Goal: Information Seeking & Learning: Learn about a topic

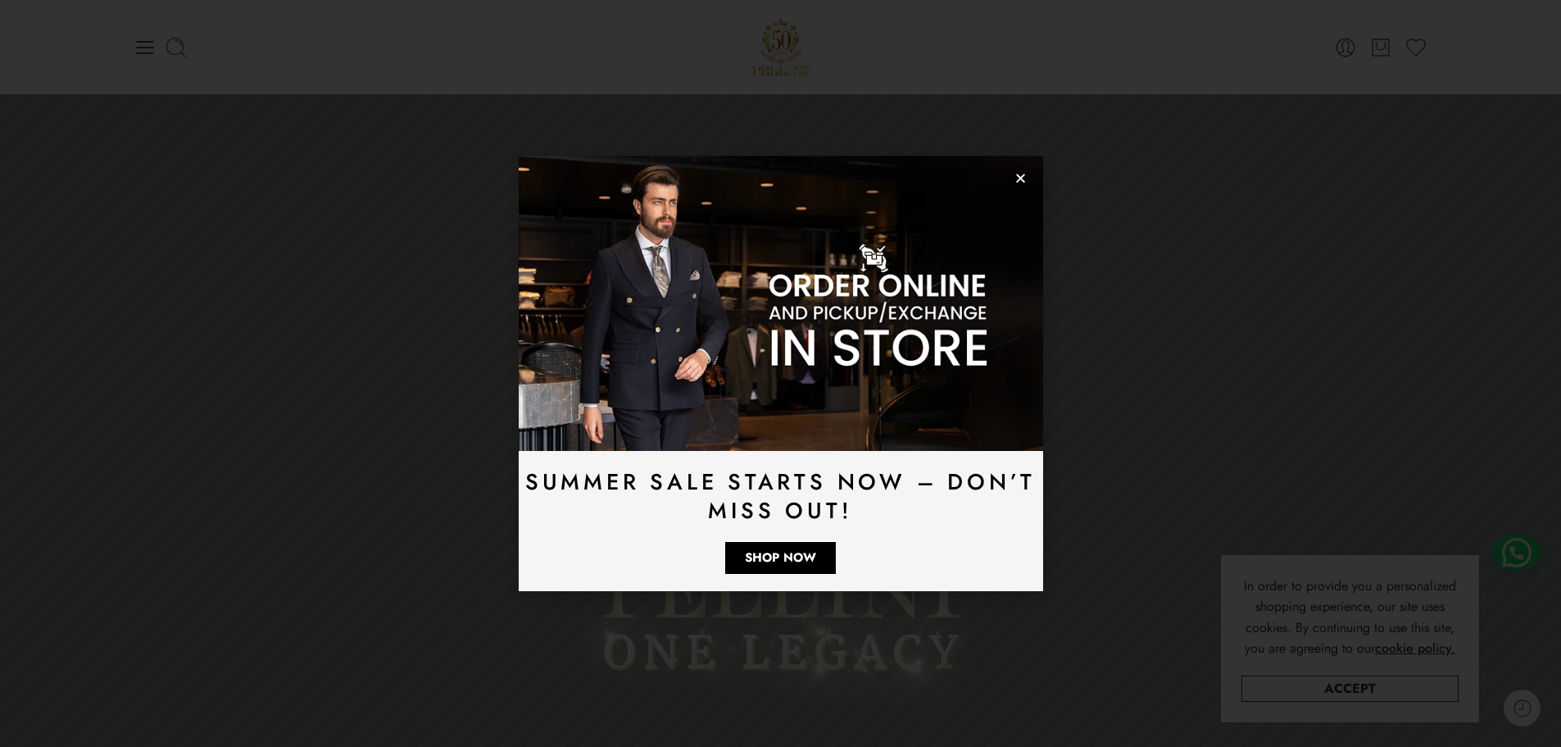
click at [1019, 178] on use "Close" at bounding box center [1020, 178] width 9 height 9
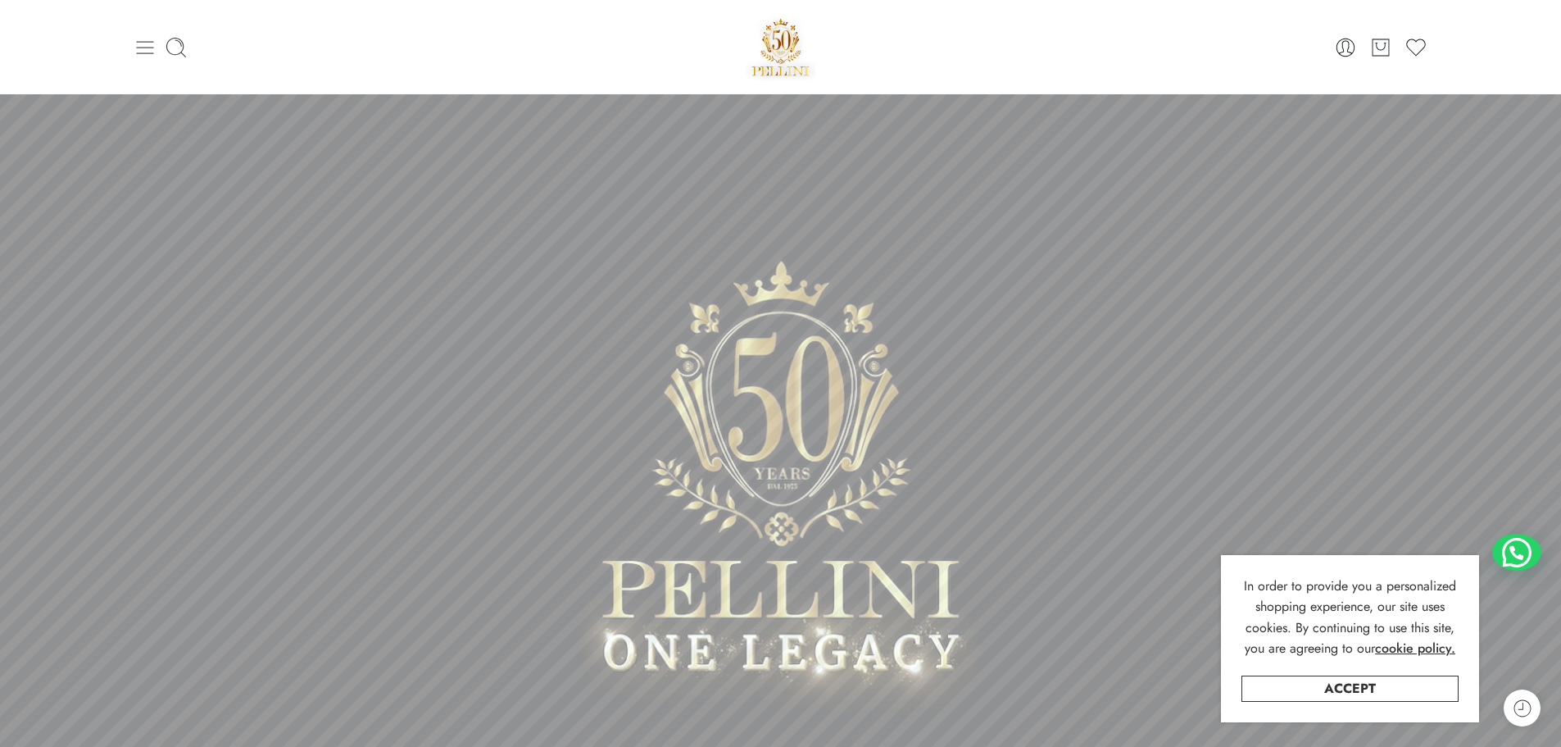
click at [147, 49] on icon at bounding box center [145, 47] width 23 height 23
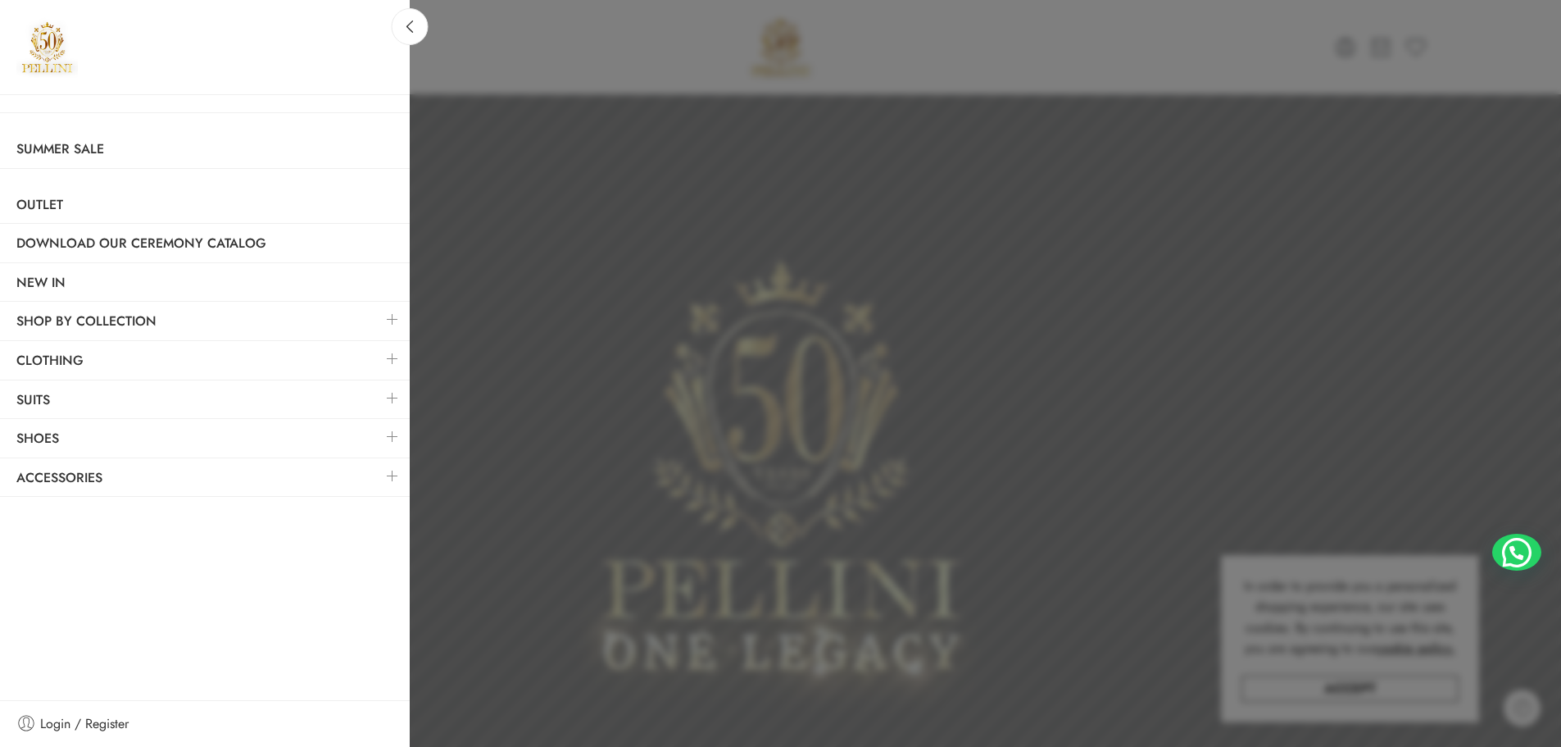
click at [397, 360] on link at bounding box center [392, 358] width 34 height 35
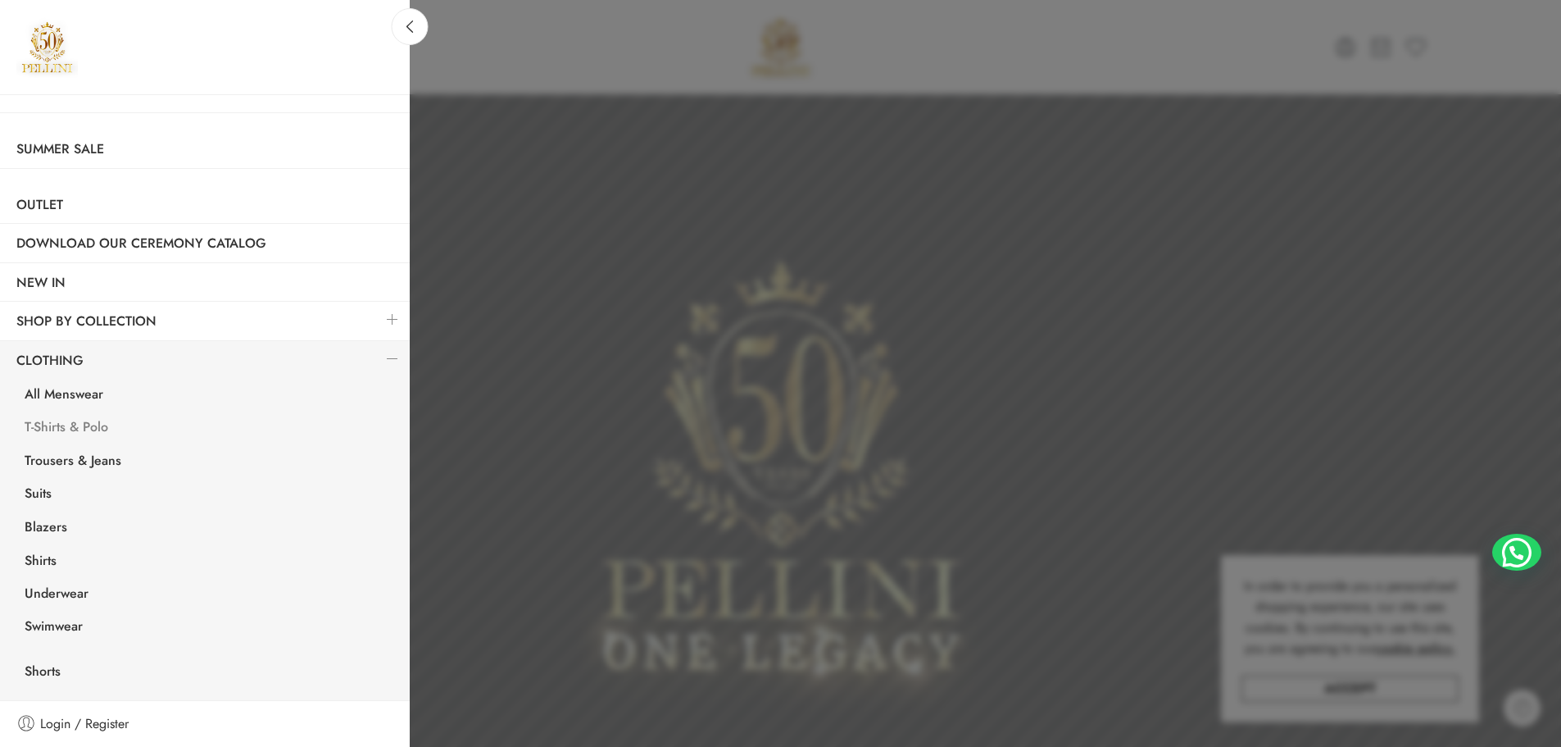
click at [45, 424] on link "T-Shirts & Polo" at bounding box center [209, 429] width 402 height 34
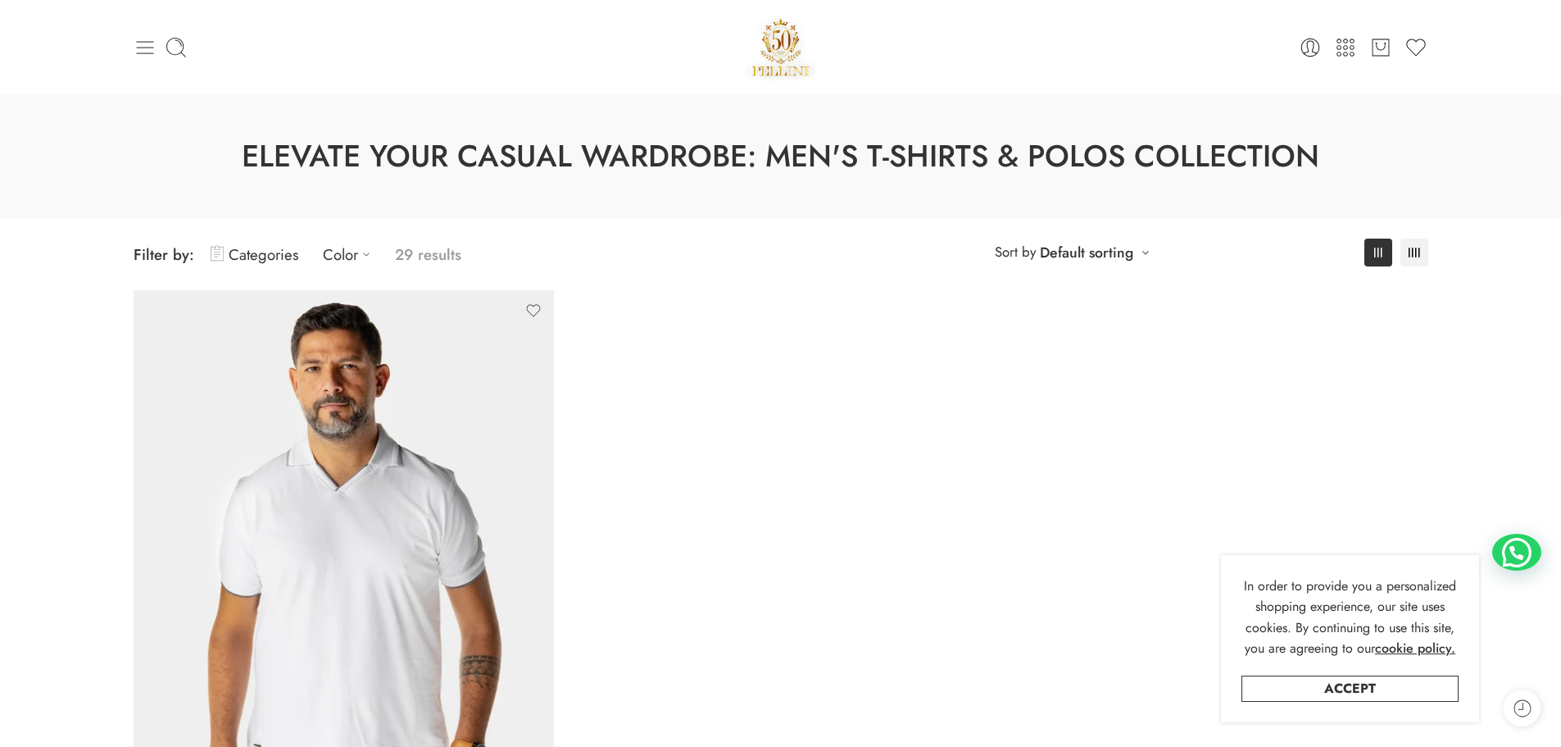
click at [135, 39] on icon at bounding box center [145, 47] width 23 height 23
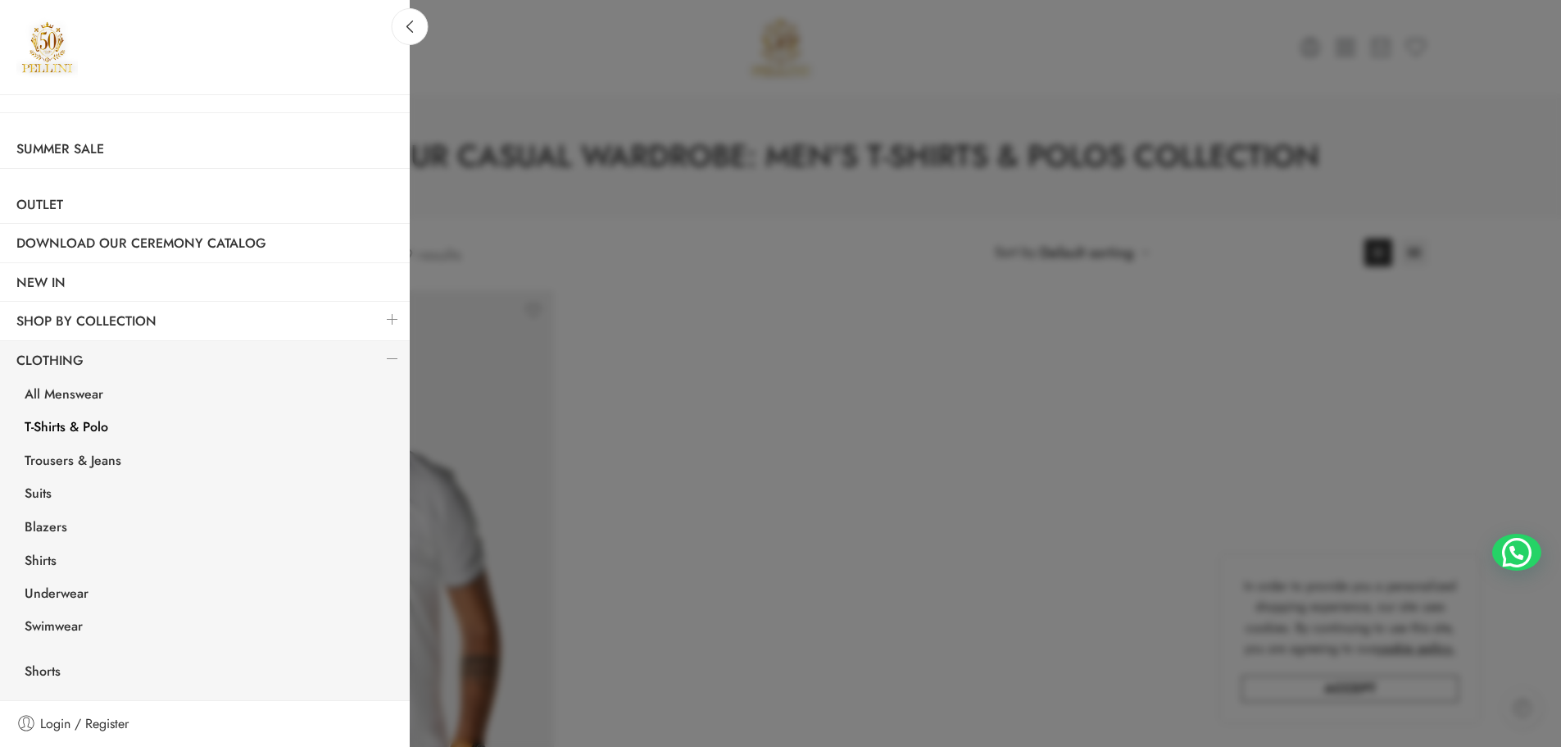
click at [75, 428] on link "T-Shirts & Polo" at bounding box center [209, 429] width 402 height 34
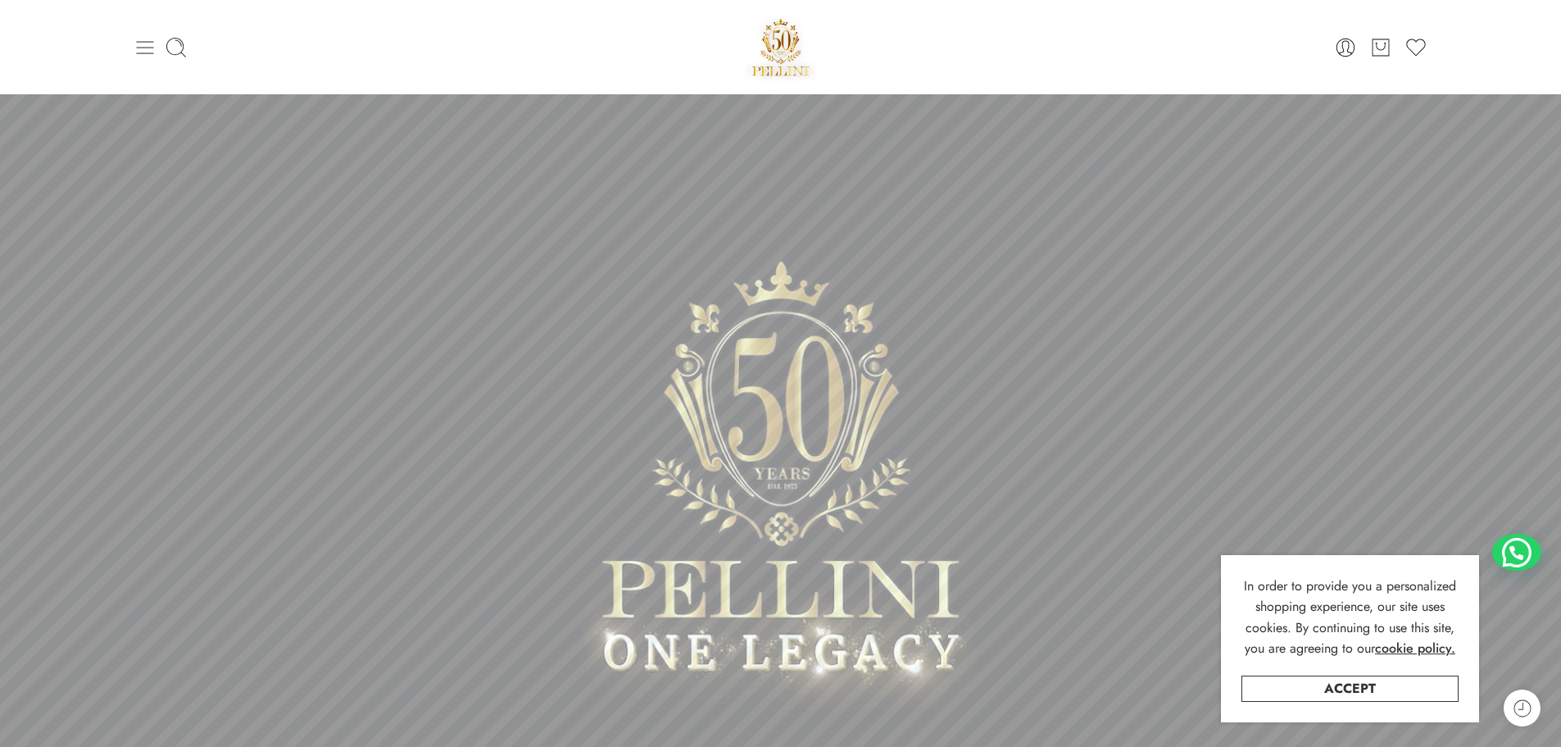
click at [149, 46] on icon at bounding box center [145, 47] width 23 height 23
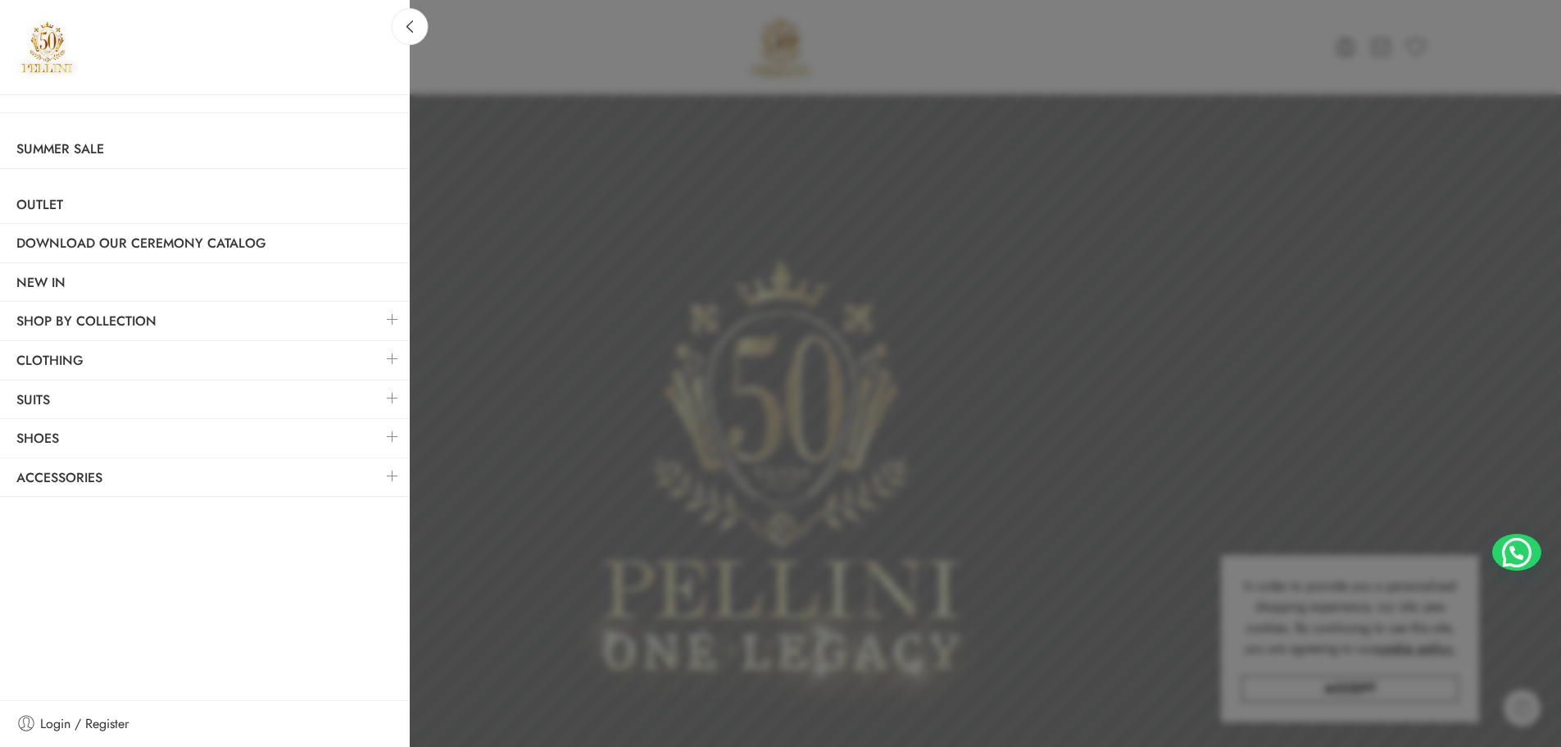
click at [388, 354] on link at bounding box center [392, 358] width 34 height 35
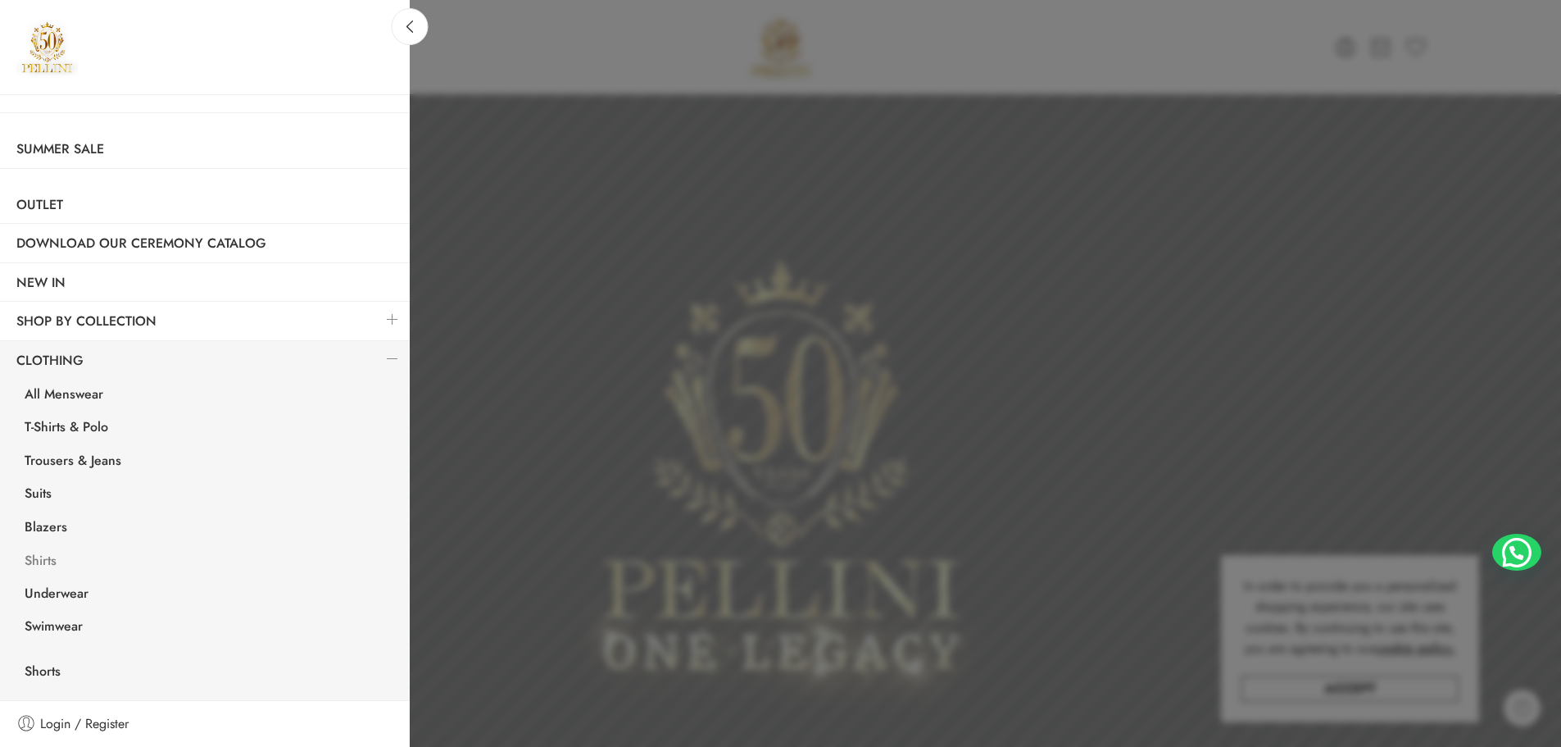
click at [42, 561] on link "Shirts" at bounding box center [209, 563] width 402 height 34
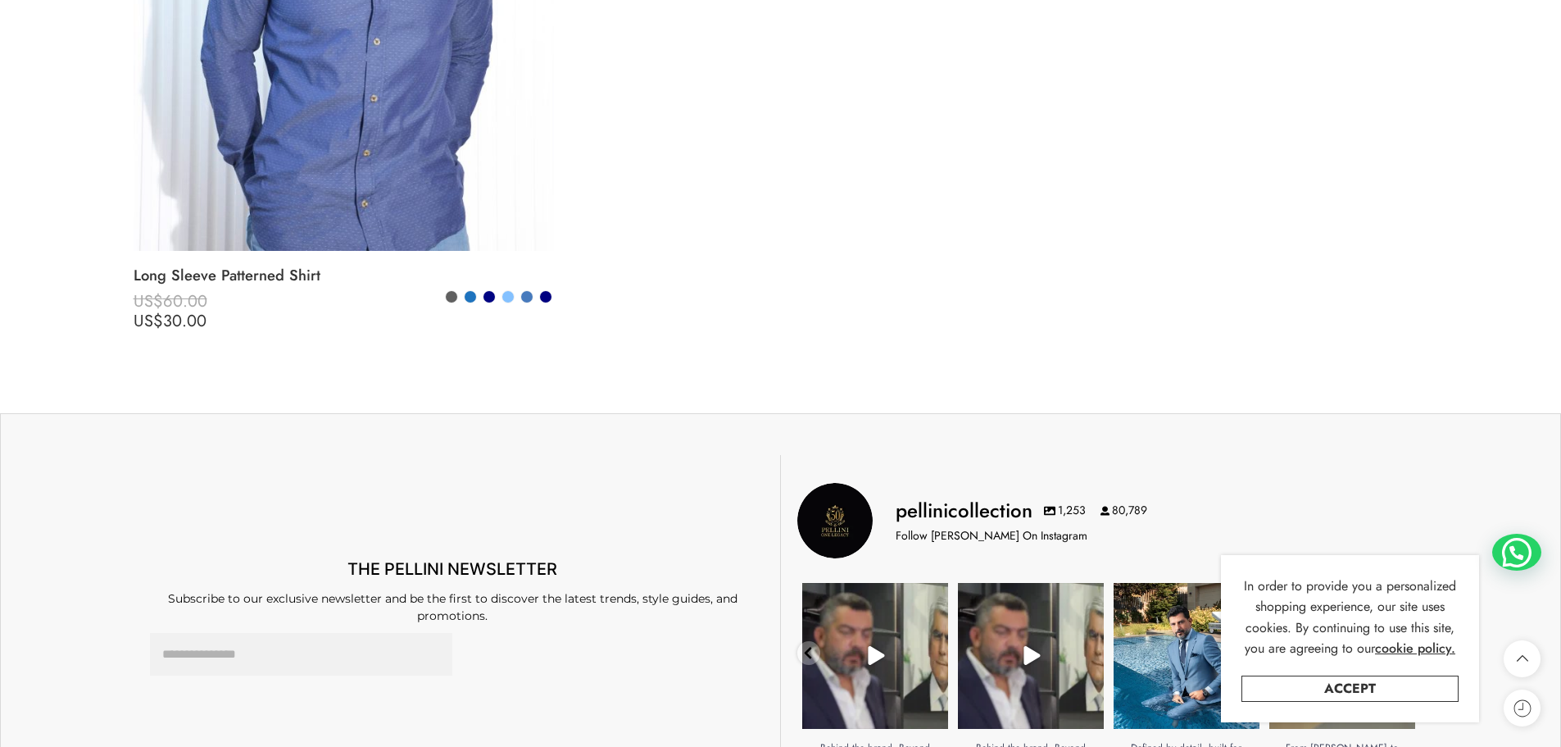
scroll to position [2131, 0]
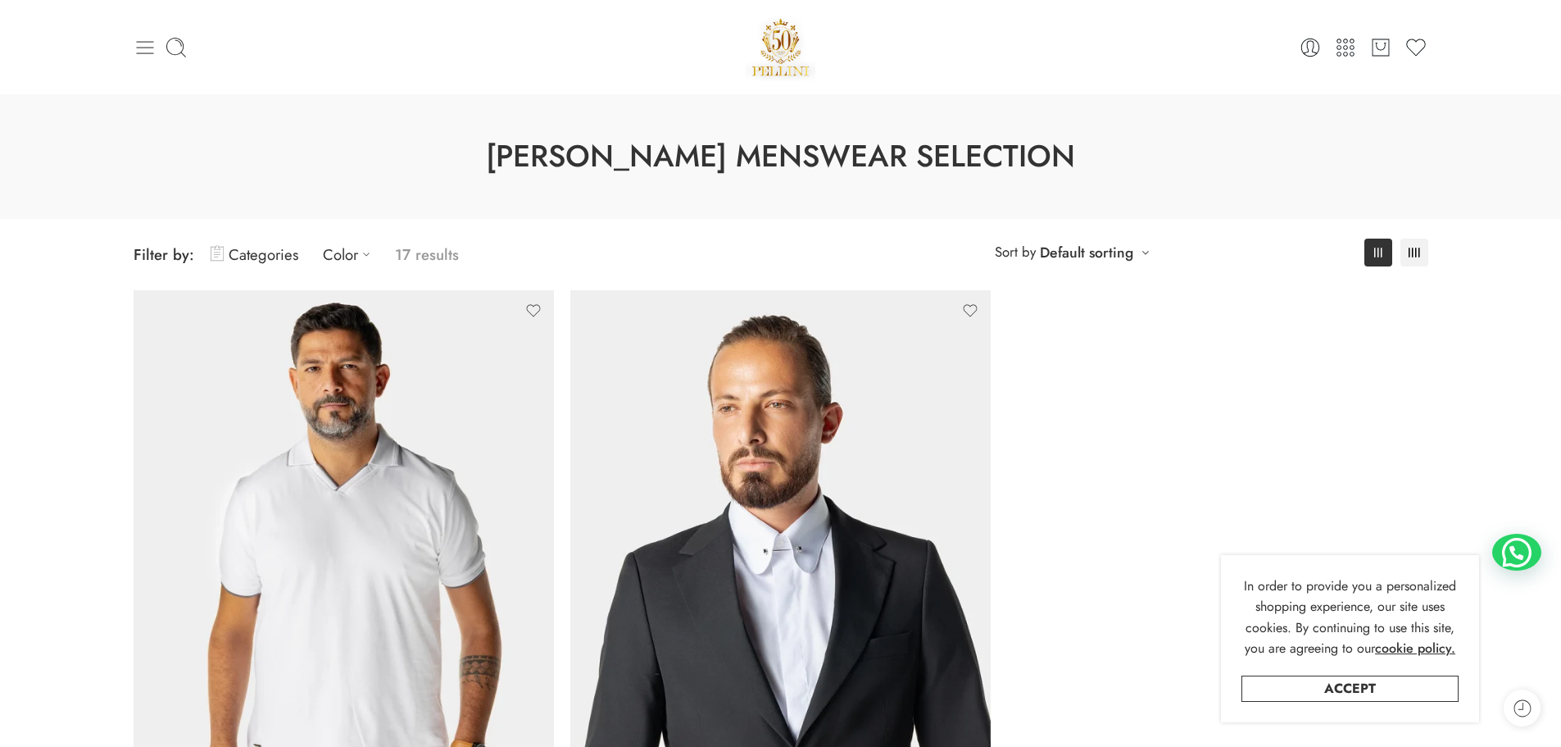
click at [147, 54] on icon at bounding box center [145, 47] width 23 height 23
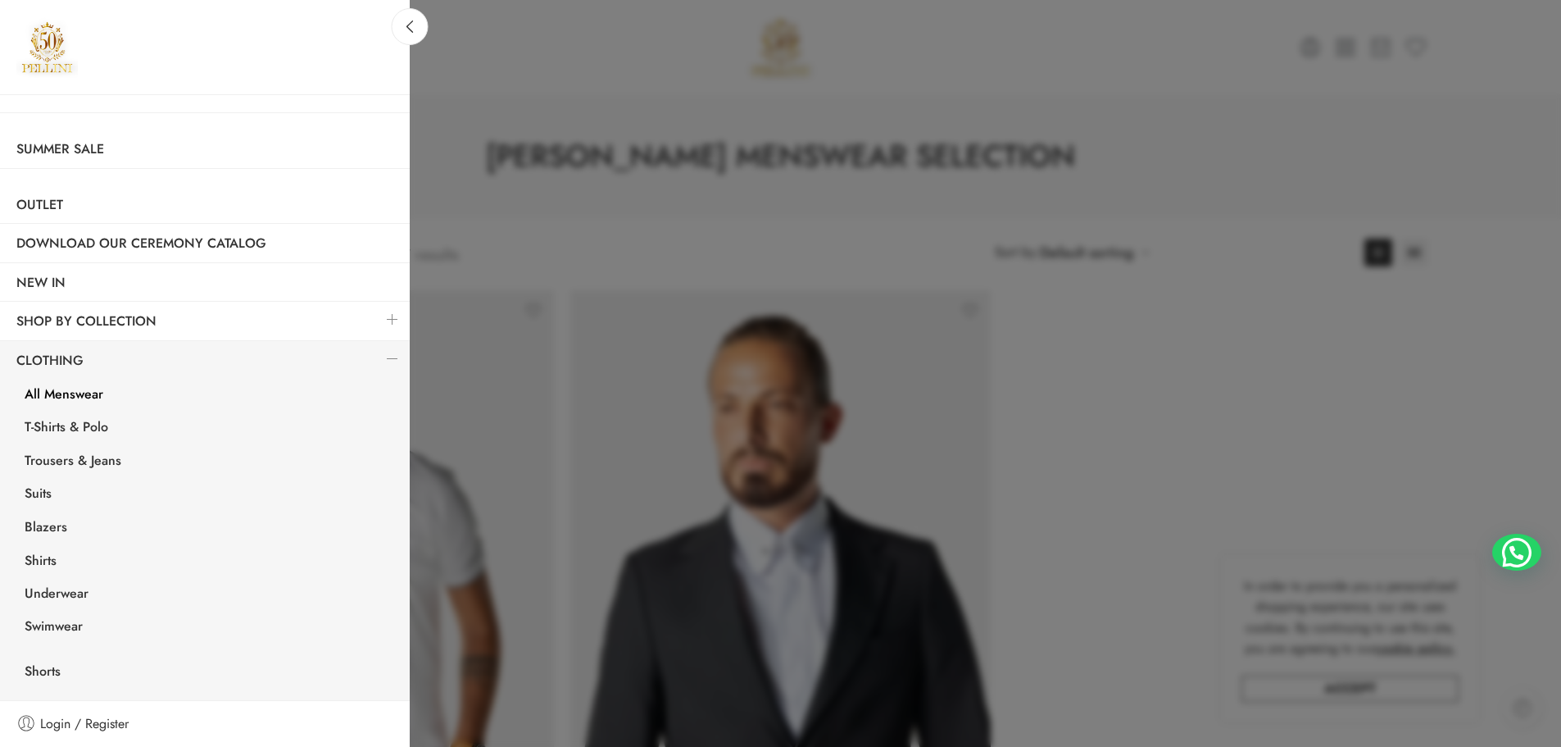
click at [979, 74] on div at bounding box center [780, 373] width 1561 height 747
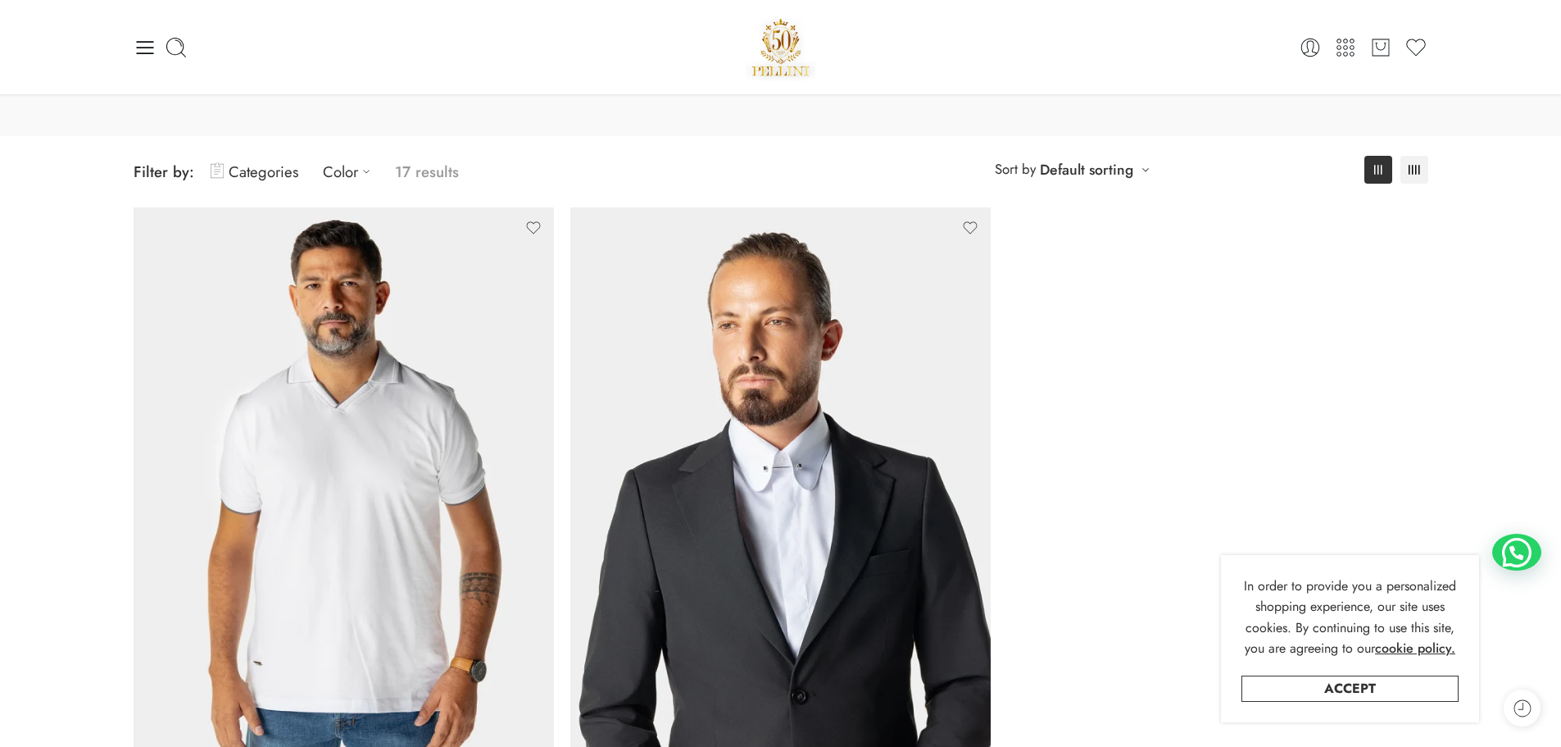
scroll to position [82, 0]
click at [1409, 169] on rect at bounding box center [1410, 171] width 2 height 10
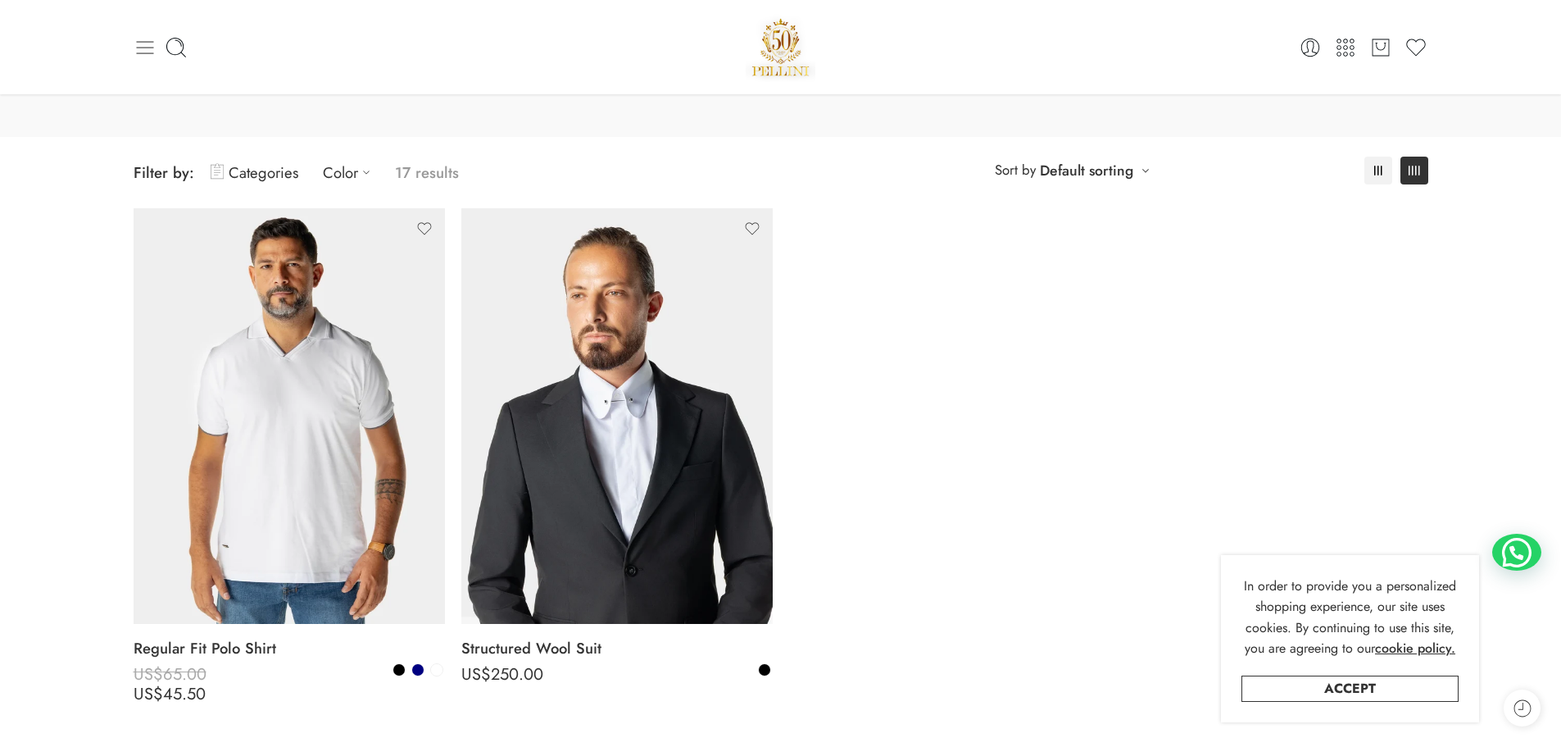
click at [138, 48] on icon at bounding box center [144, 47] width 17 height 13
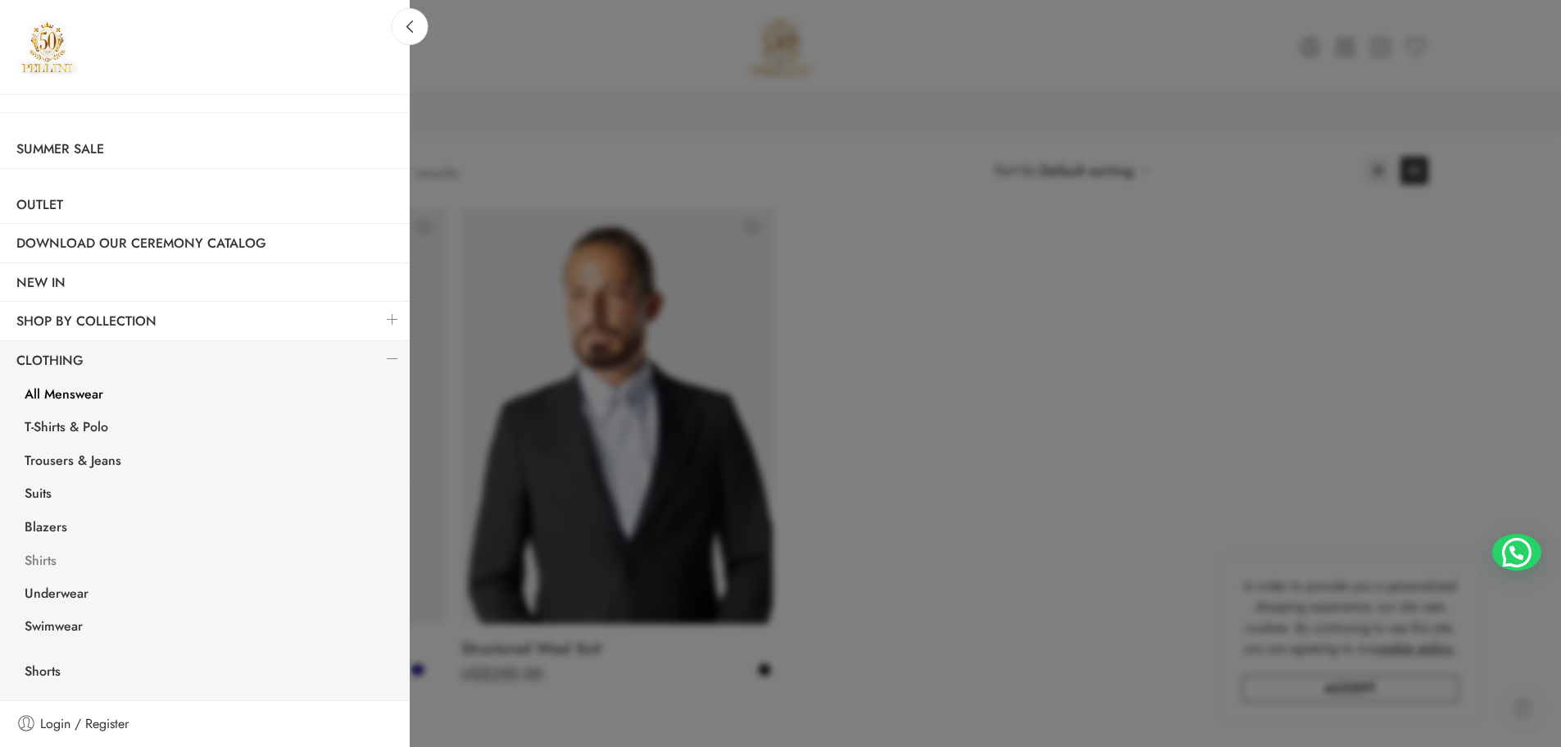
click at [54, 557] on link "Shirts" at bounding box center [209, 563] width 402 height 34
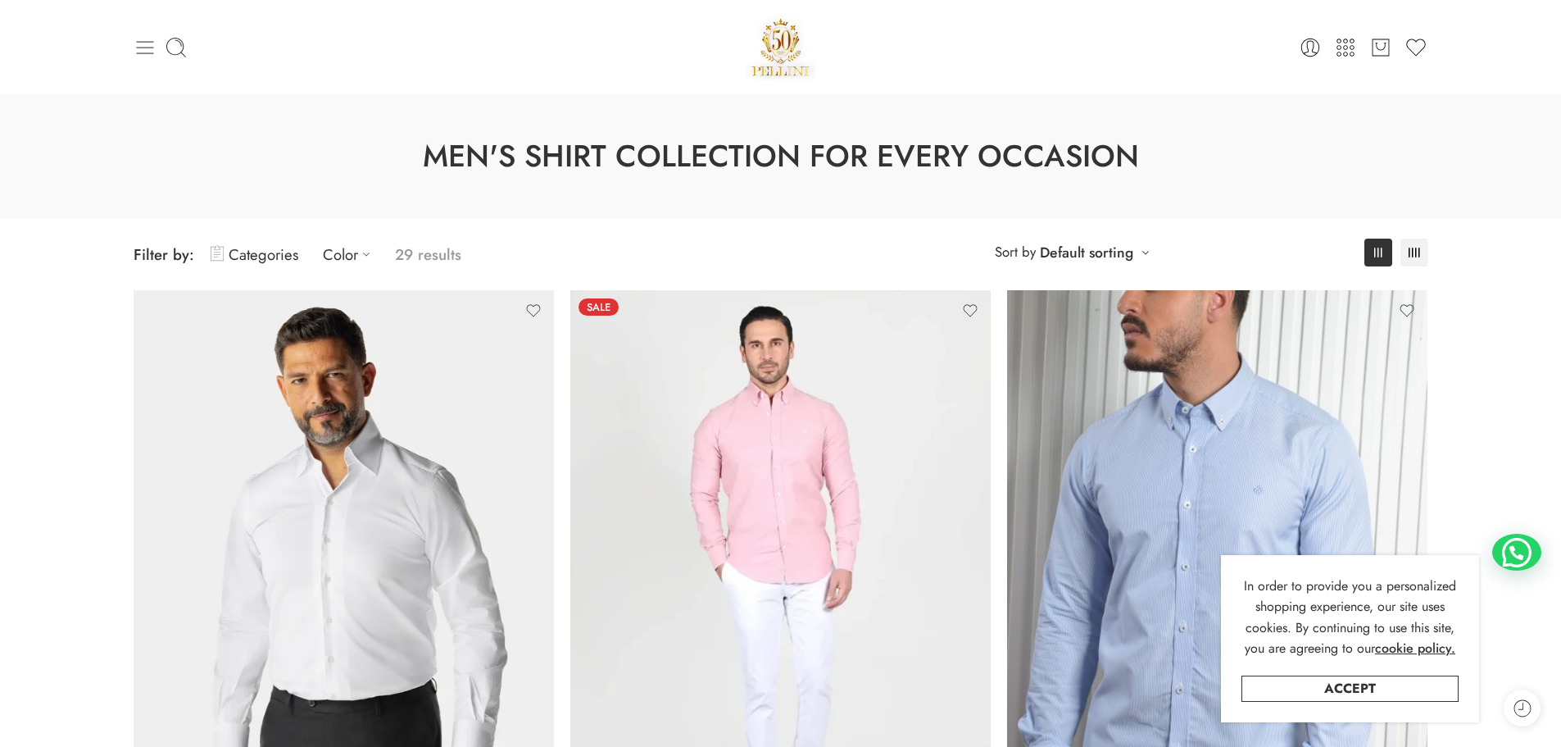
click at [142, 52] on icon at bounding box center [145, 47] width 23 height 23
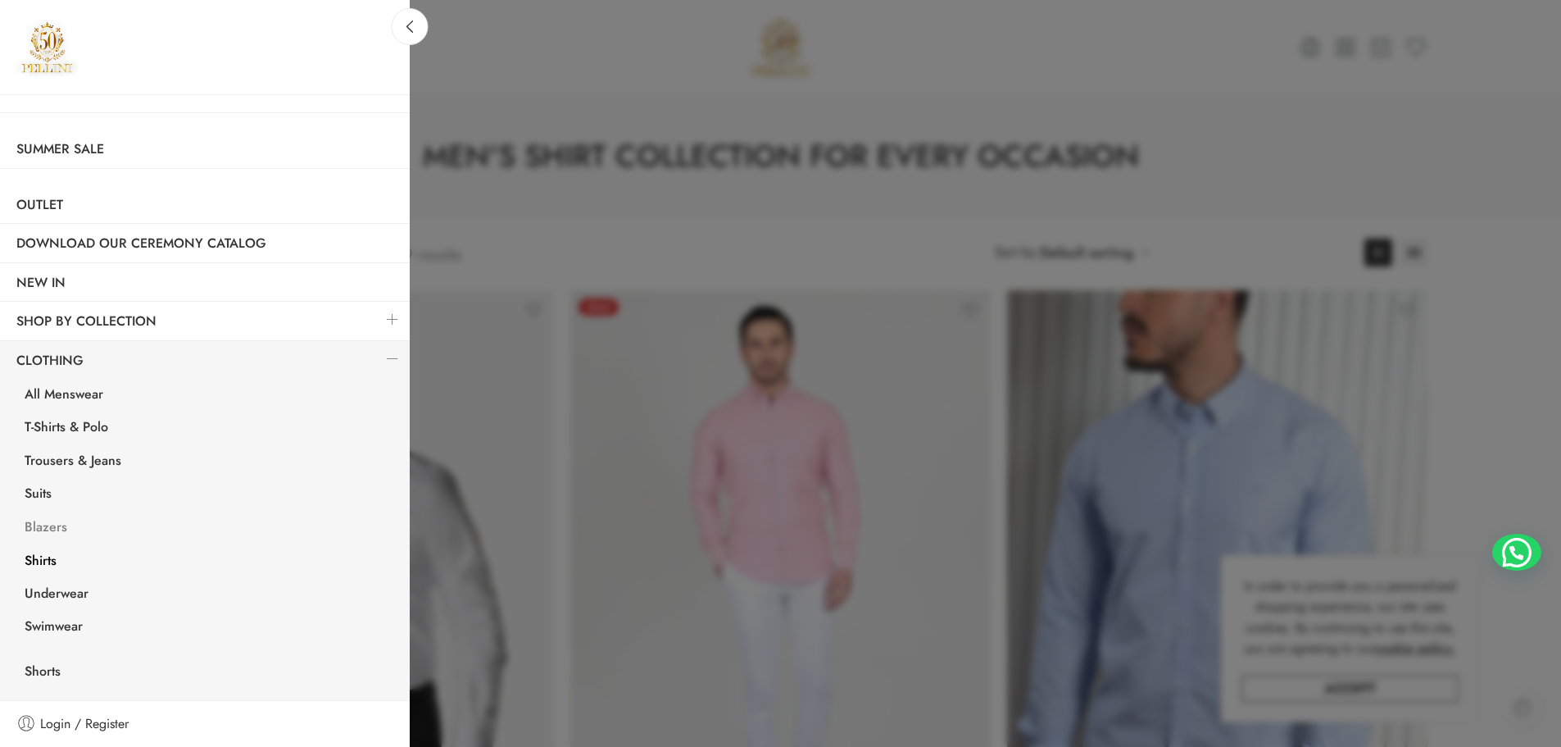
scroll to position [125, 0]
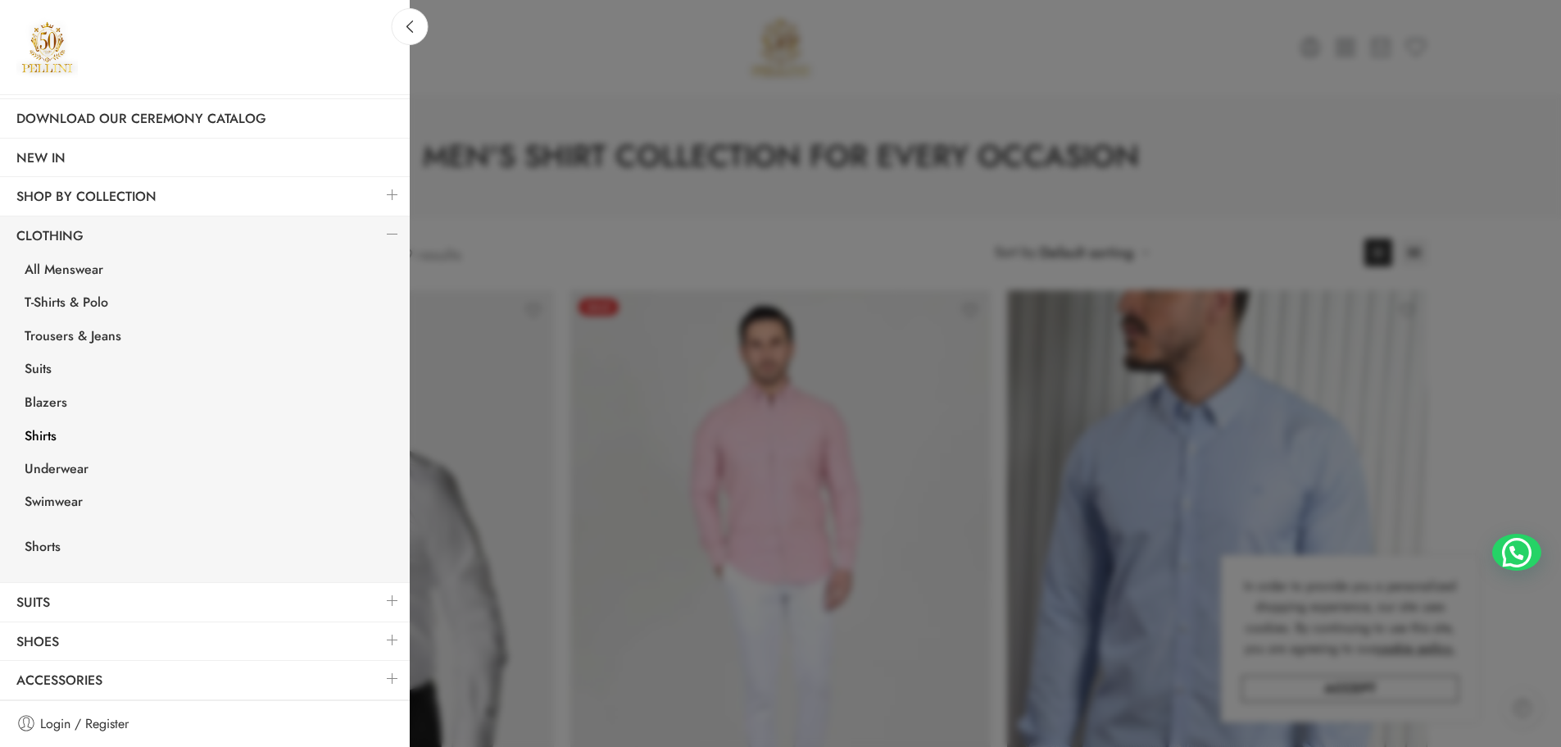
click at [379, 637] on link at bounding box center [392, 639] width 34 height 35
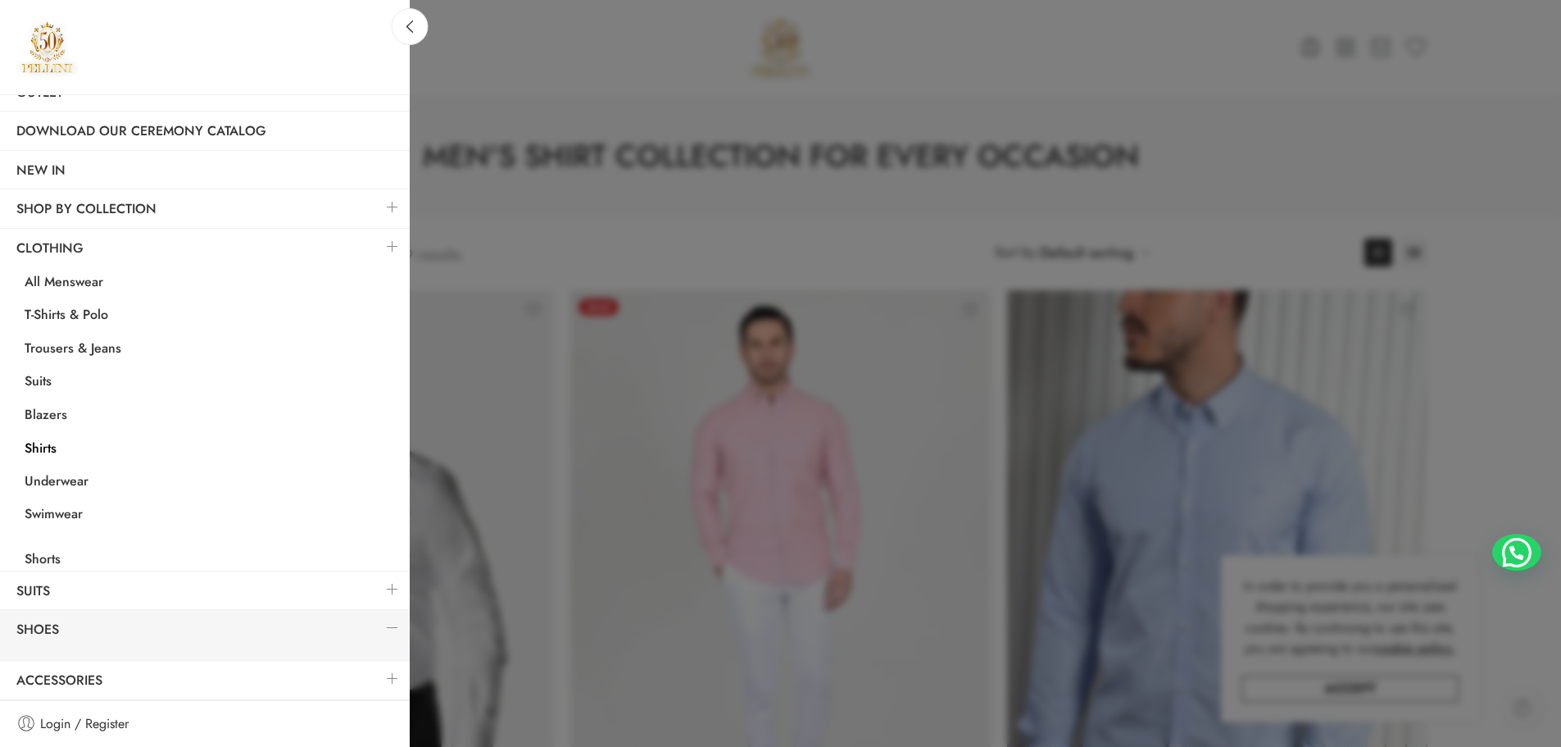
scroll to position [0, 0]
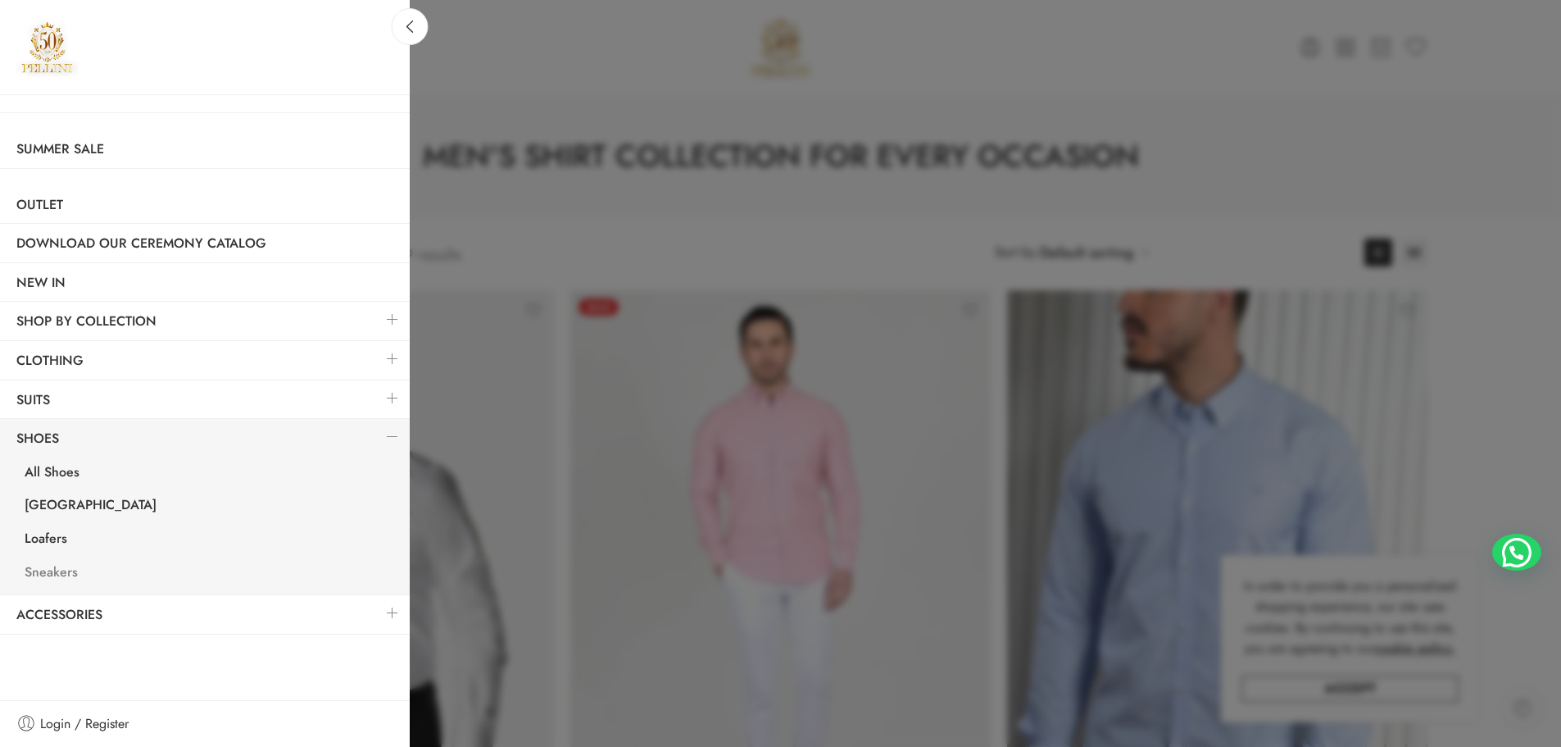
click at [75, 573] on link "Sneakers" at bounding box center [209, 574] width 402 height 34
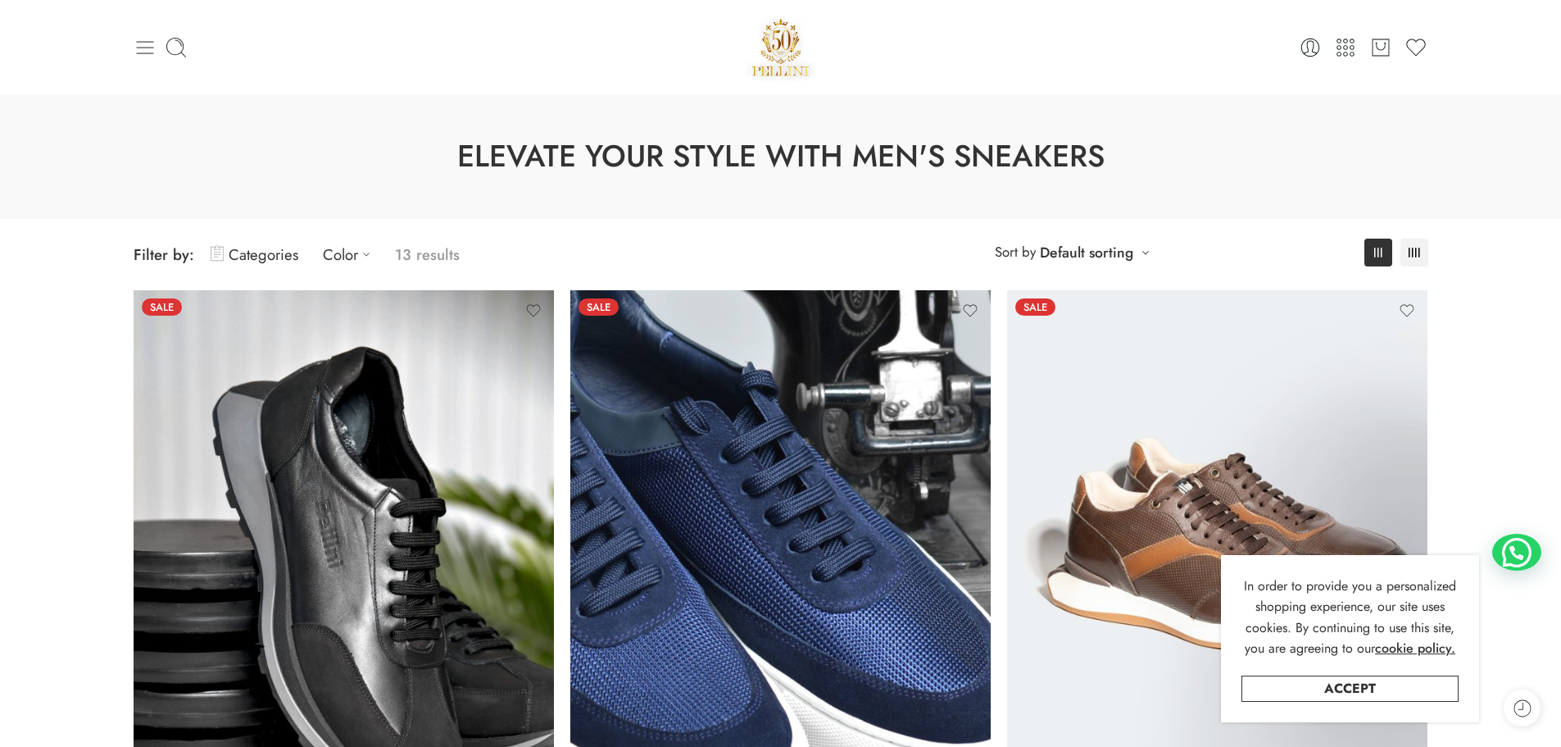
click at [147, 44] on icon at bounding box center [145, 47] width 23 height 23
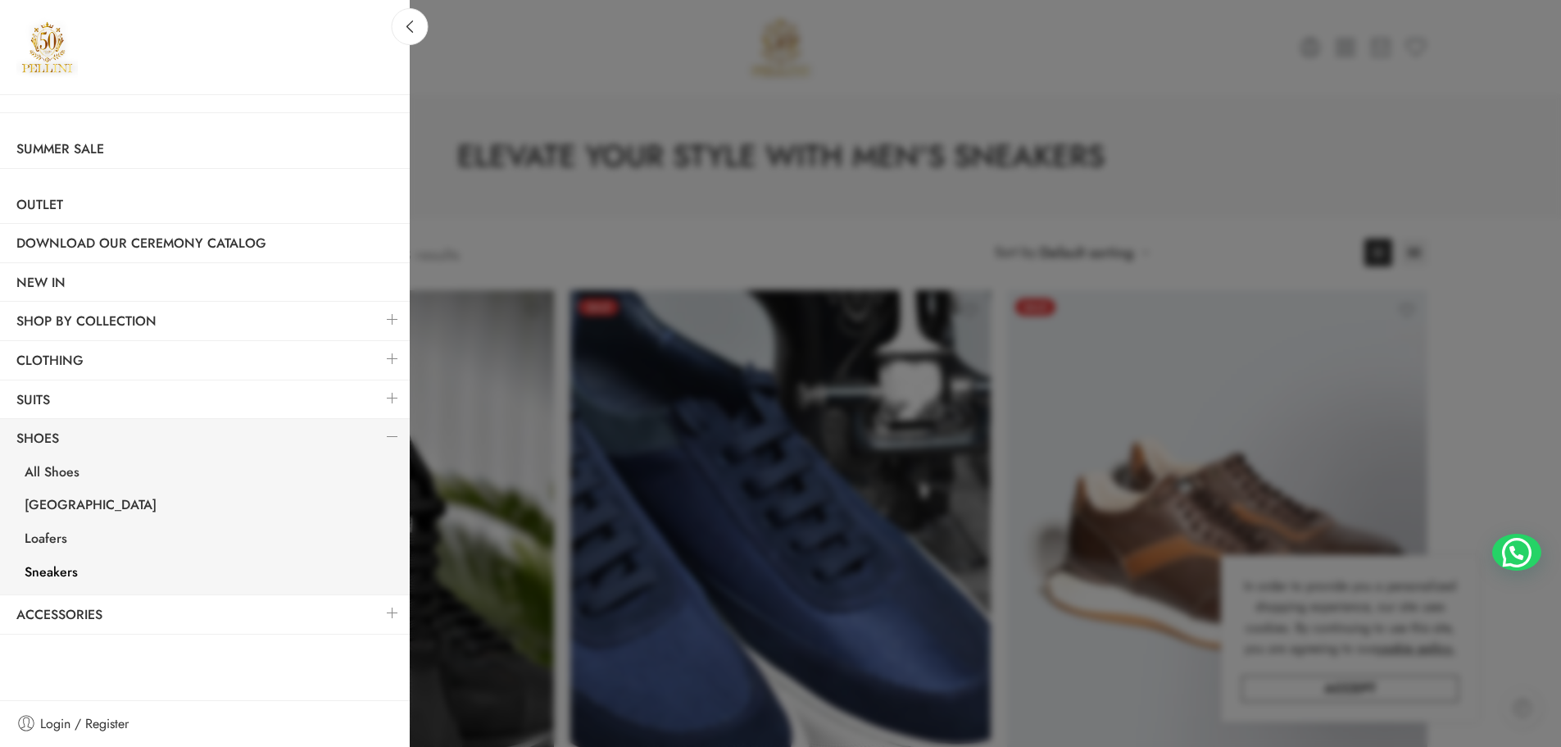
click at [393, 324] on link at bounding box center [392, 319] width 34 height 35
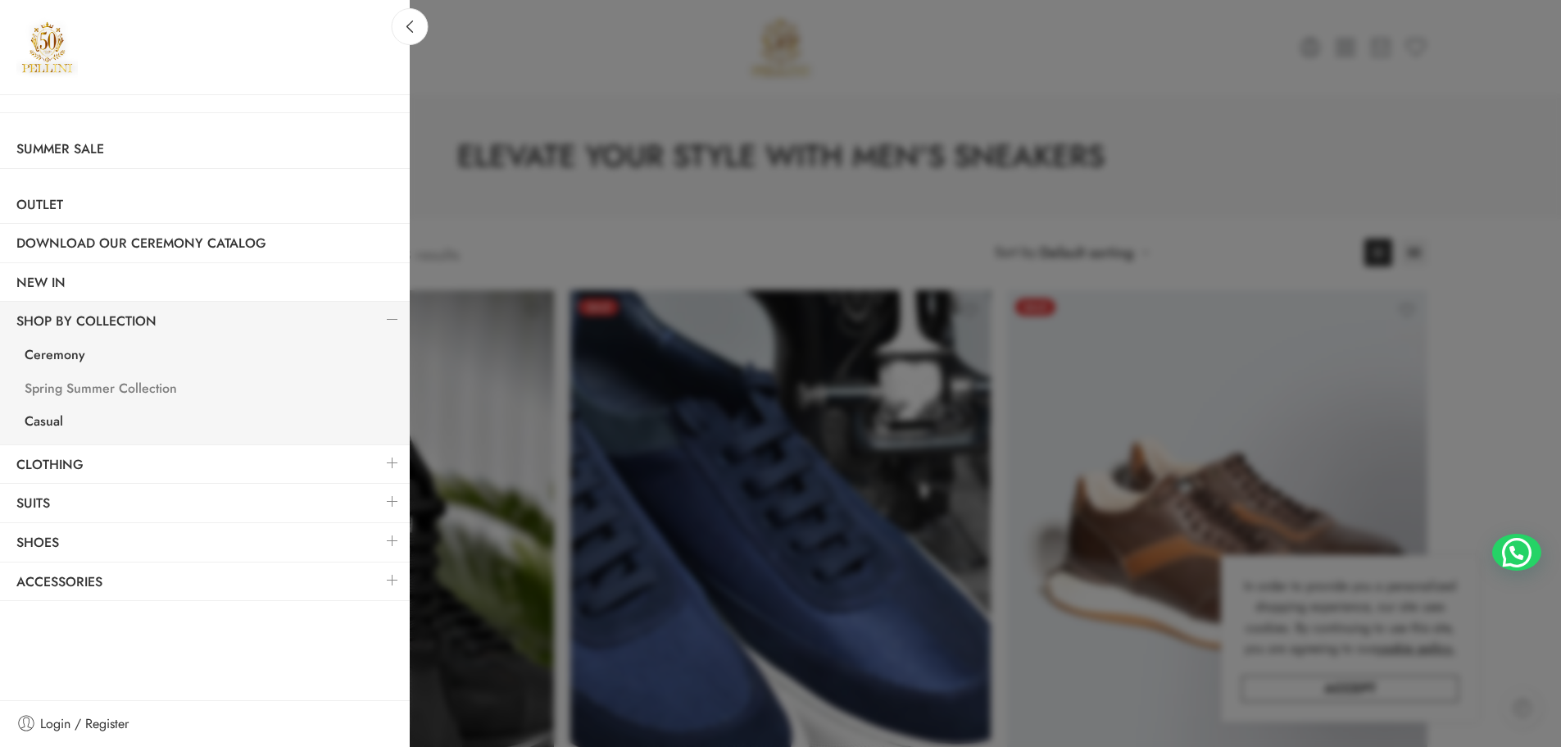
click at [89, 388] on link "Spring Summer Collection" at bounding box center [209, 391] width 402 height 34
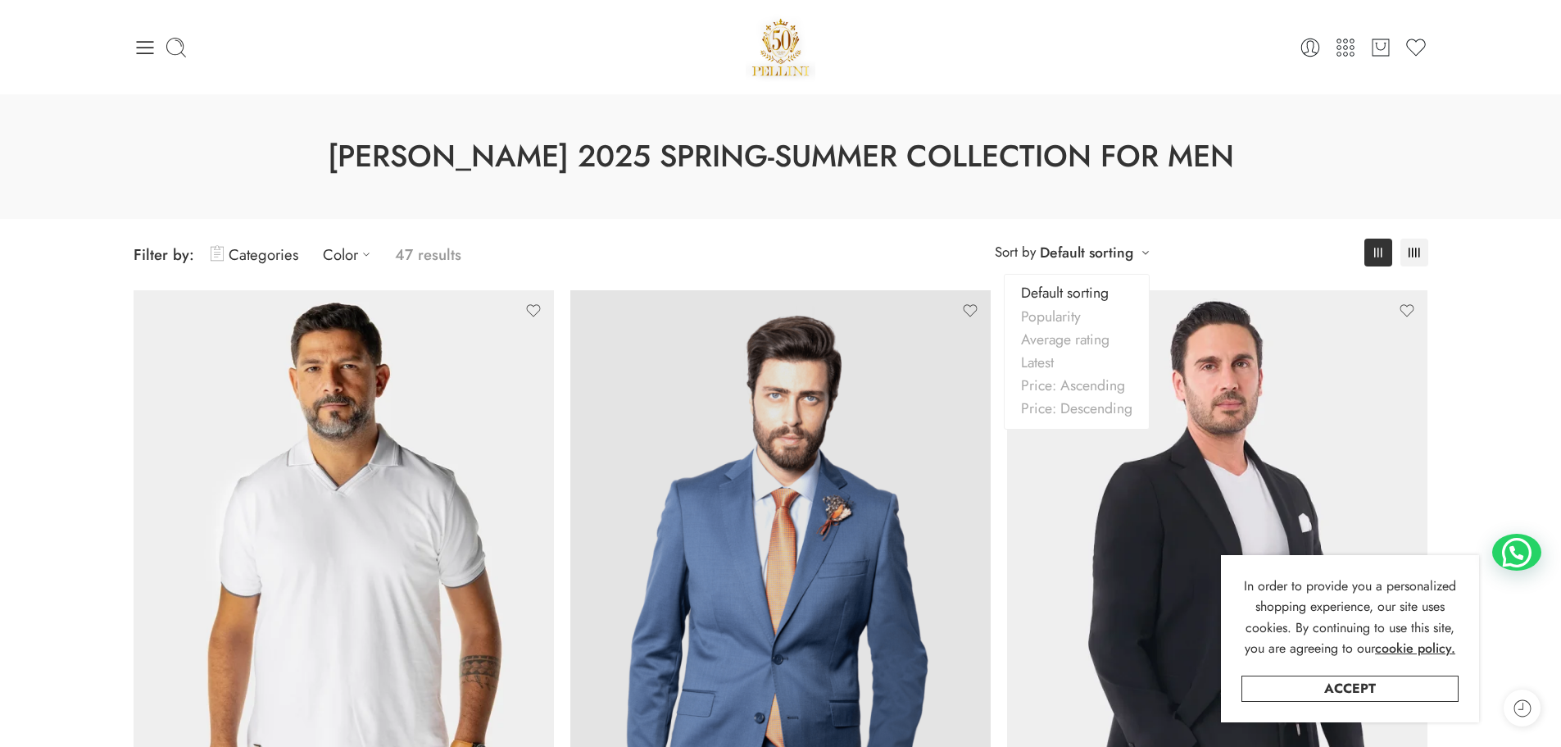
click at [1141, 258] on div "**********" at bounding box center [1072, 251] width 171 height 27
click at [1075, 317] on link "Popularity" at bounding box center [1077, 316] width 144 height 23
click at [266, 256] on link "Categories" at bounding box center [255, 254] width 88 height 39
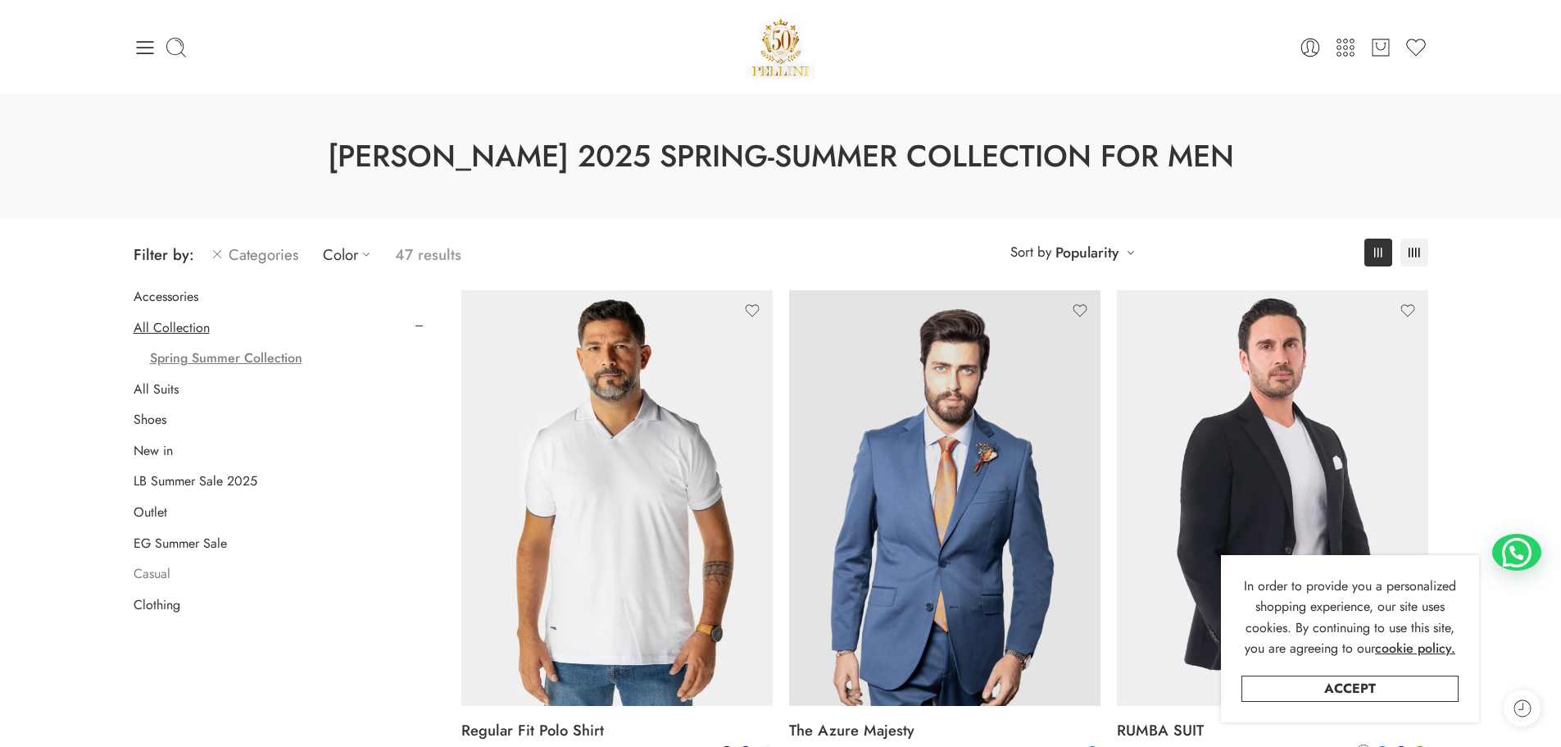
click at [154, 574] on link "Casual" at bounding box center [152, 573] width 37 height 16
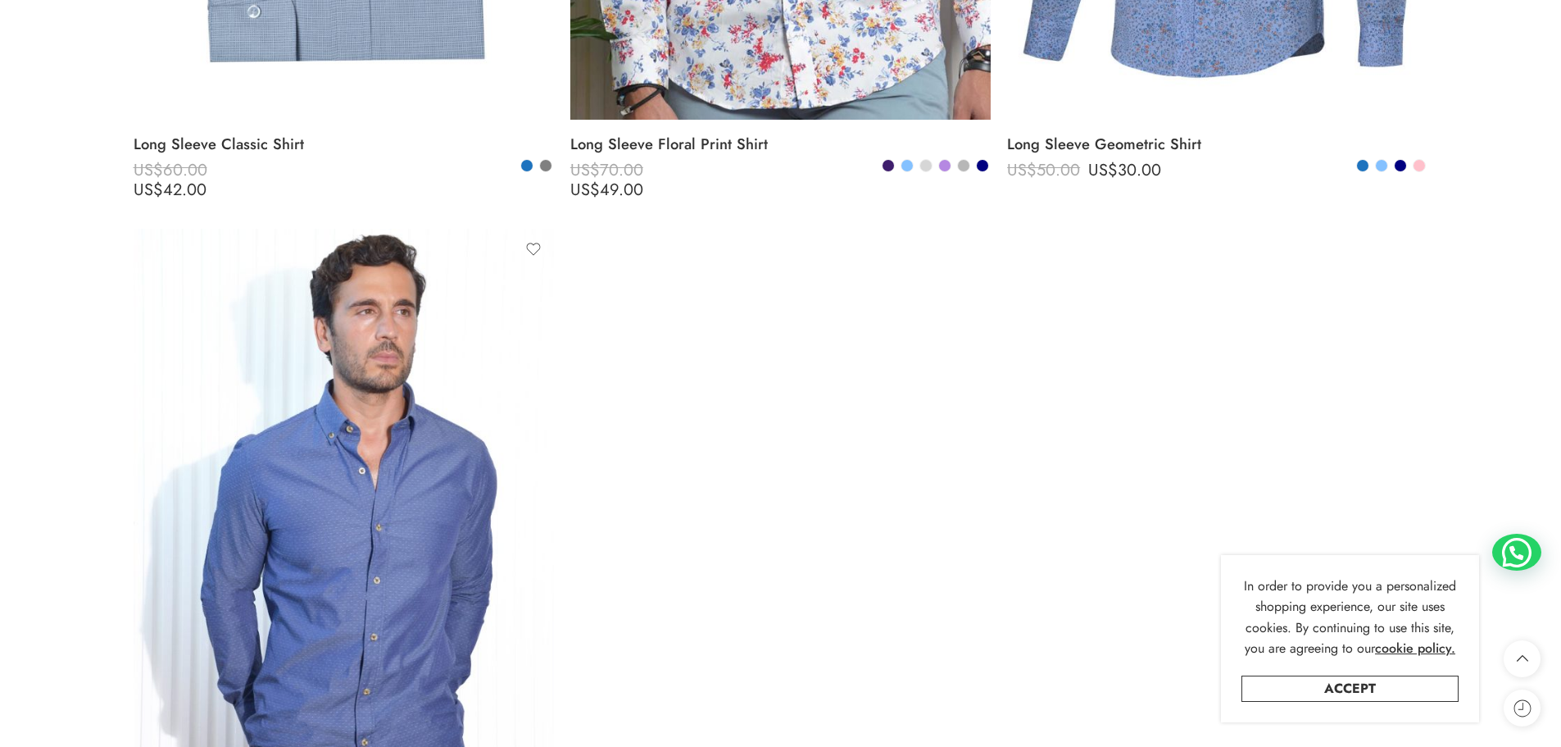
scroll to position [1639, 0]
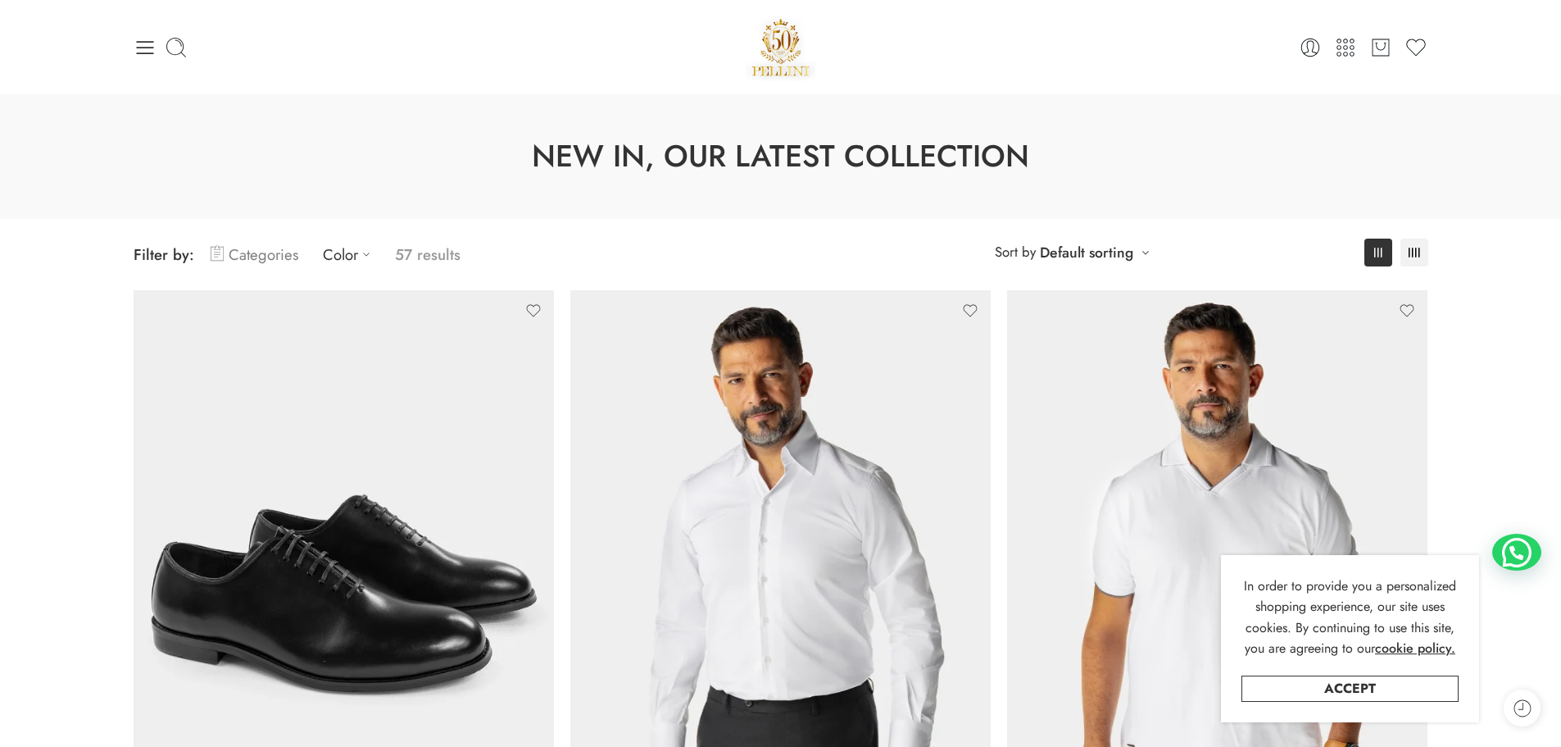
click at [290, 255] on link "Categories" at bounding box center [255, 254] width 88 height 39
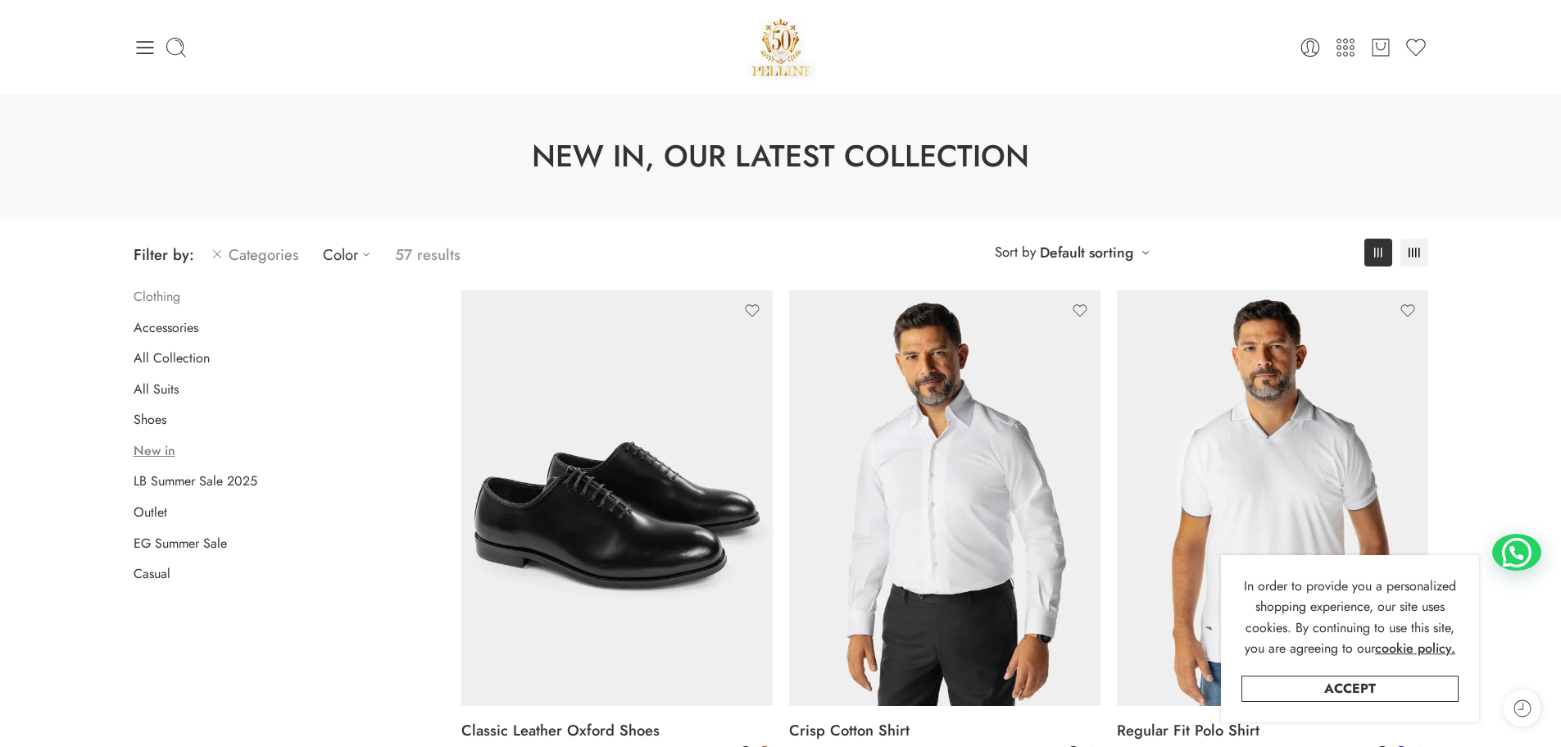
click at [179, 300] on link "Clothing" at bounding box center [157, 296] width 47 height 16
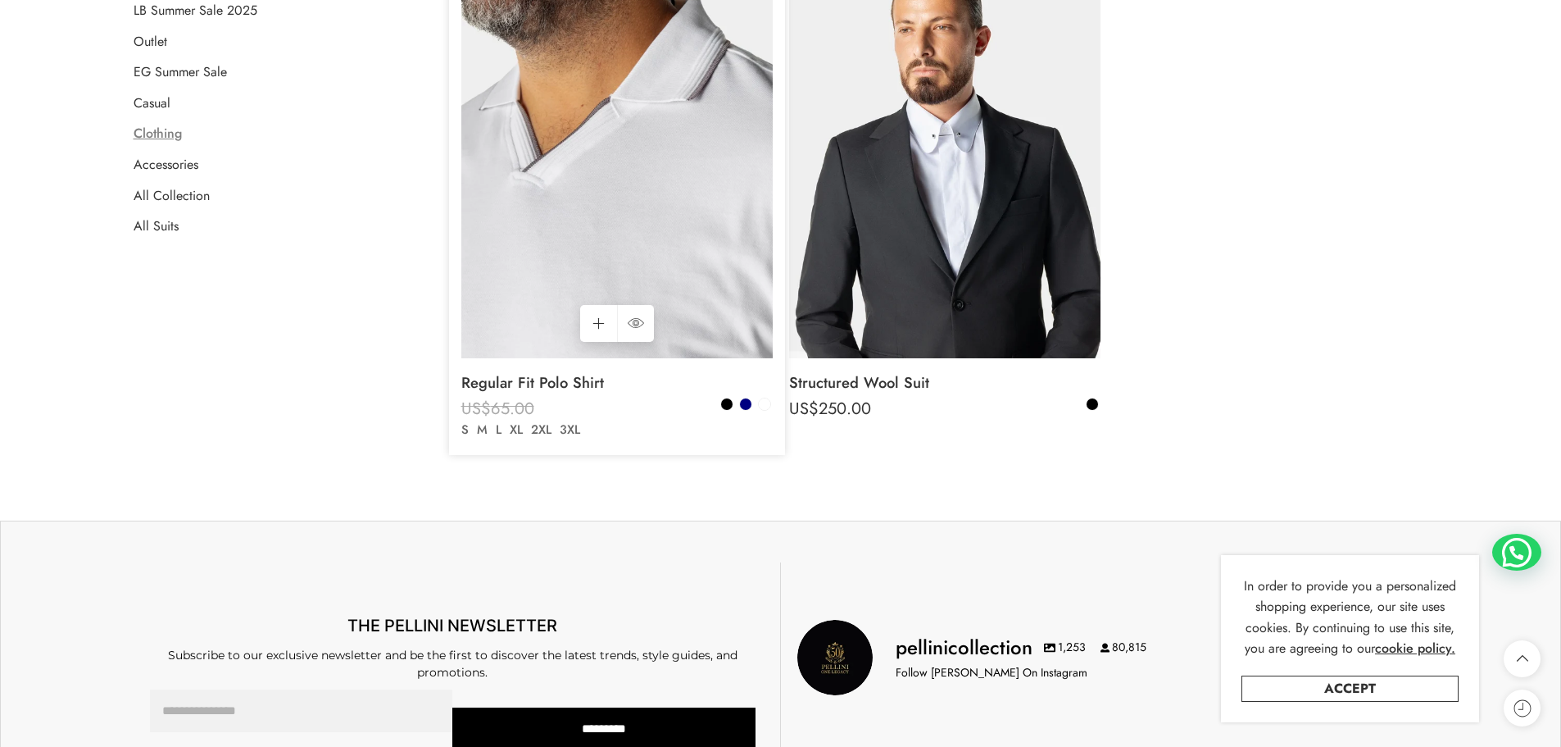
scroll to position [128, 0]
